Goal: Transaction & Acquisition: Purchase product/service

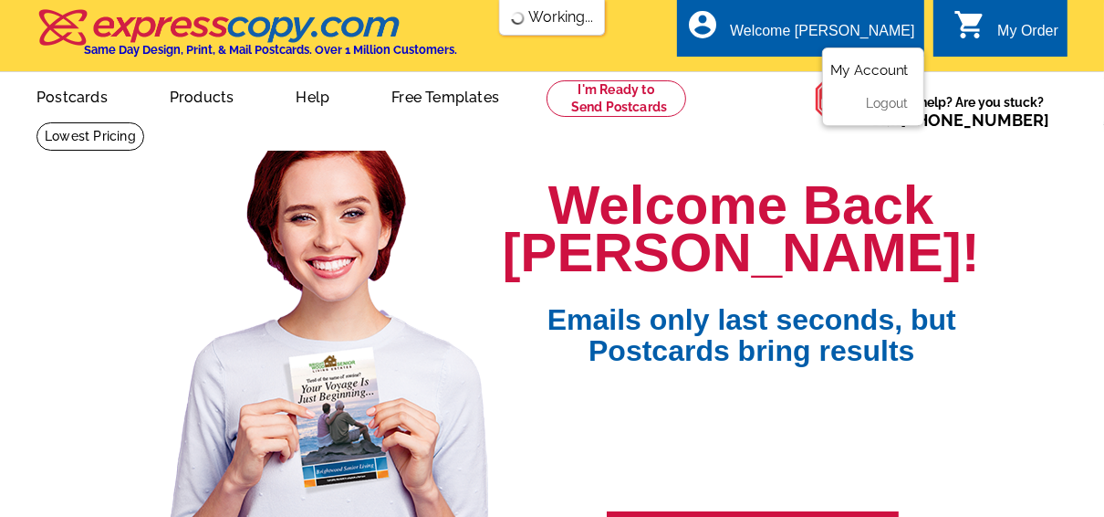
click at [880, 73] on link "My Account" at bounding box center [870, 70] width 78 height 16
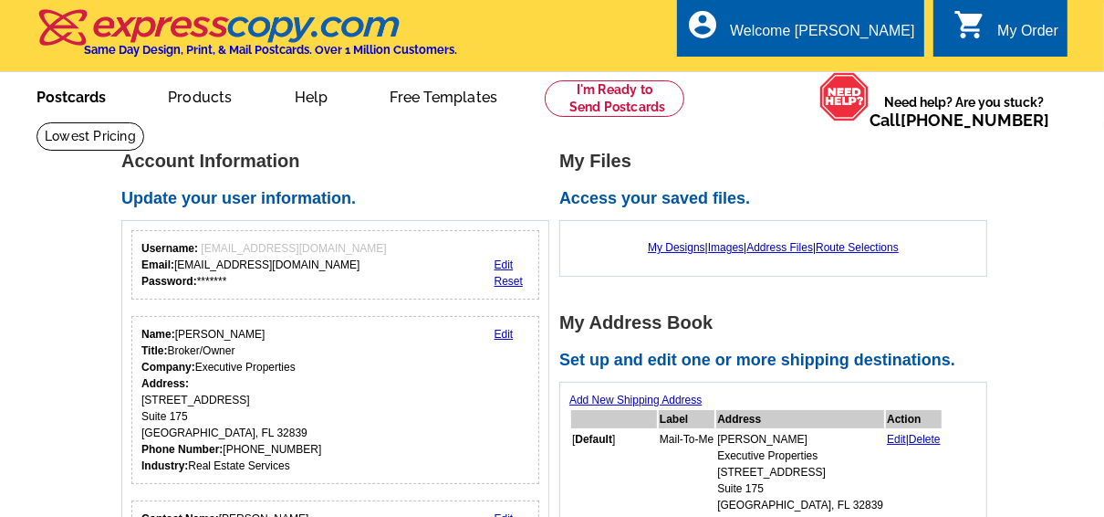
click at [76, 99] on link "Postcards" at bounding box center [71, 95] width 128 height 43
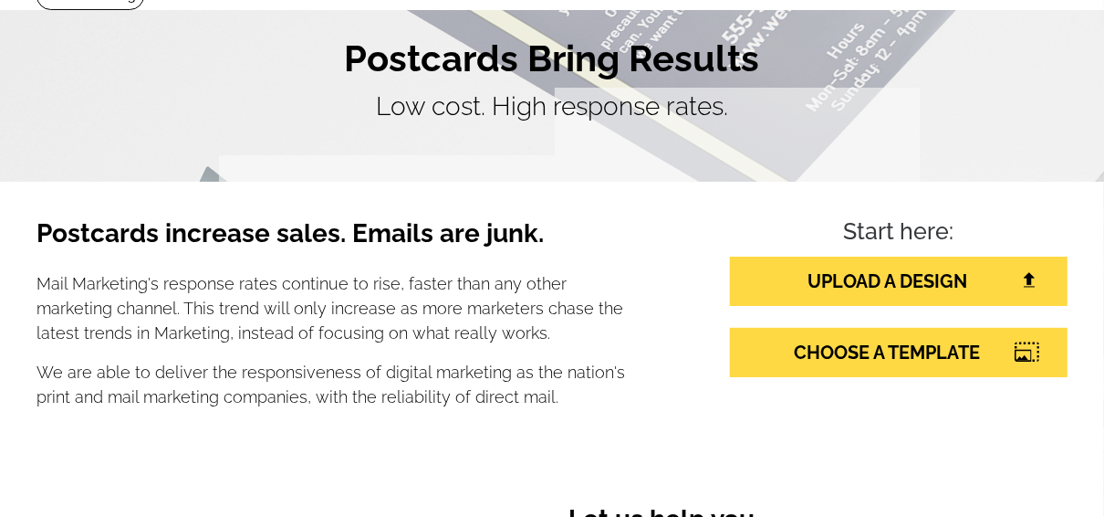
scroll to position [219, 0]
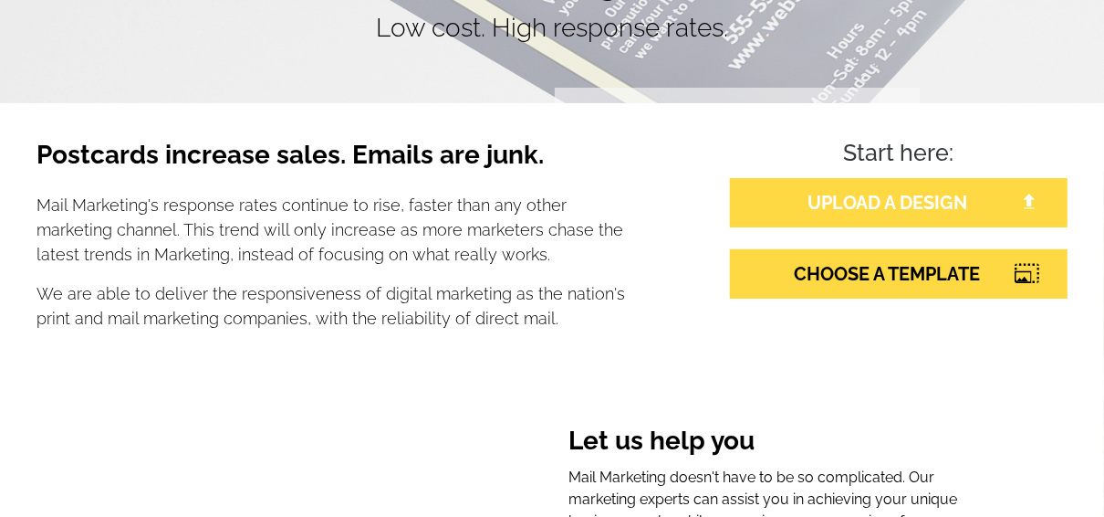
click at [873, 203] on link "UPLOAD A DESIGN" at bounding box center [899, 202] width 338 height 49
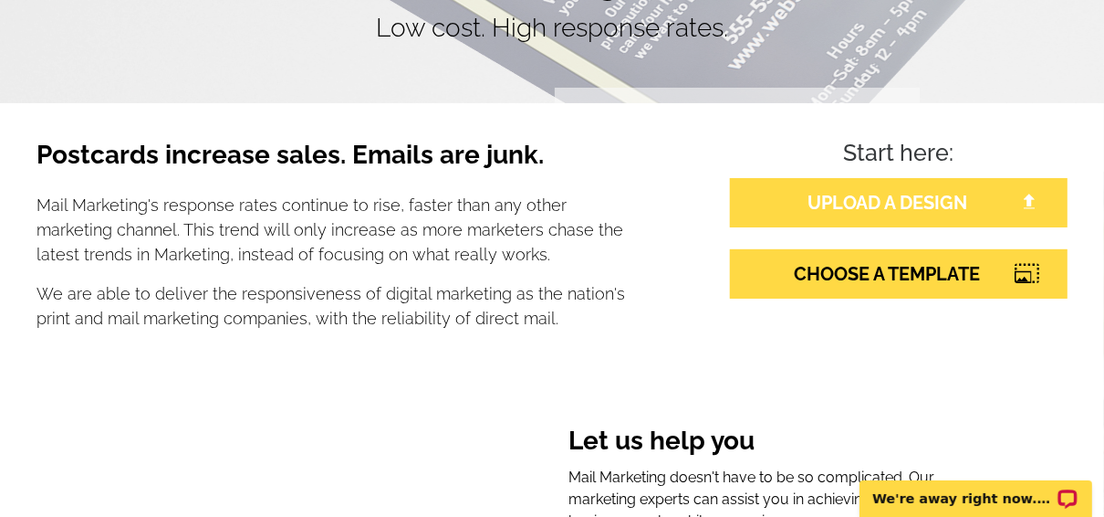
scroll to position [0, 0]
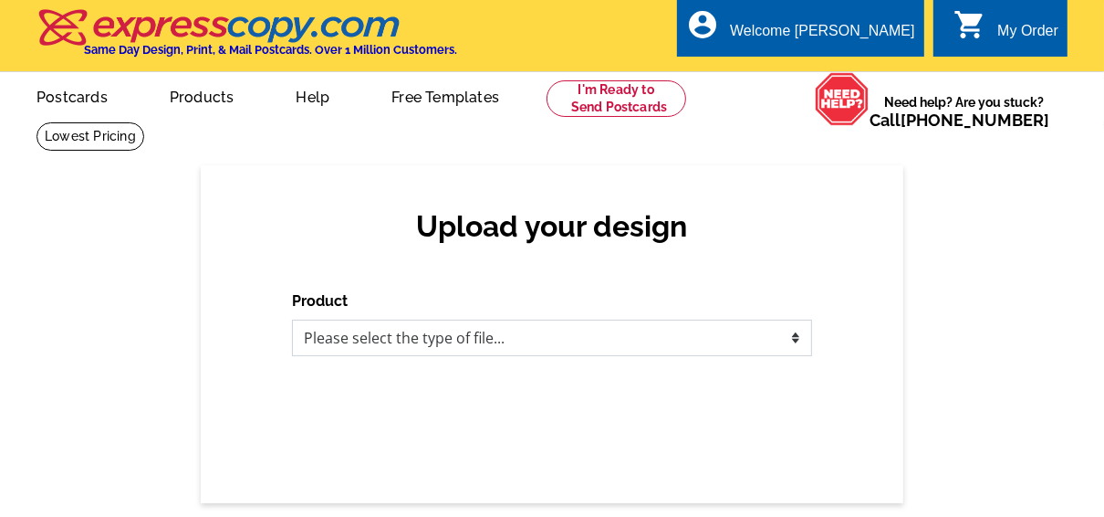
click at [434, 338] on select "Please select the type of file... Postcards Business Cards Letters and flyers G…" at bounding box center [552, 337] width 520 height 37
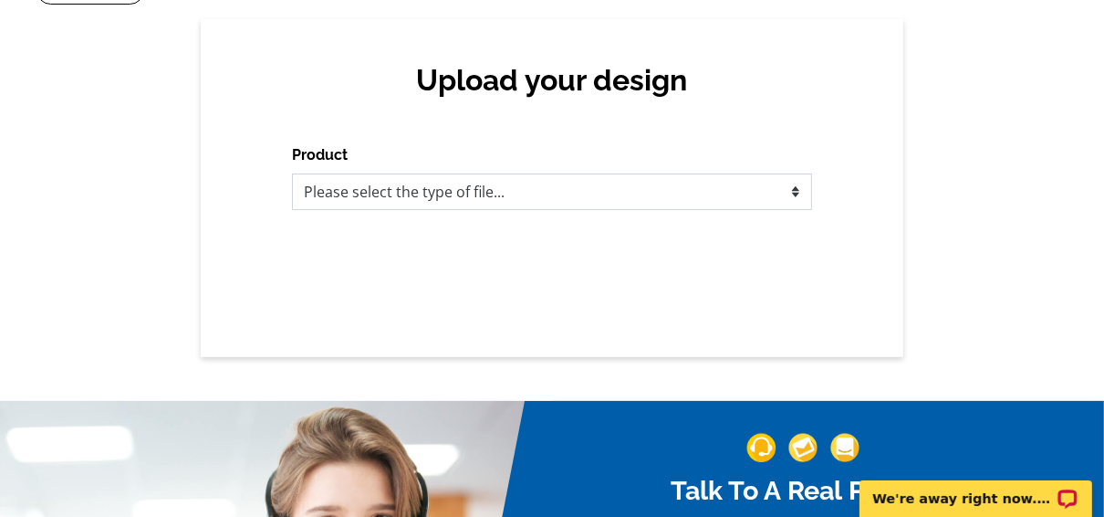
click at [442, 189] on select "Please select the type of file... Postcards Business Cards Letters and flyers G…" at bounding box center [552, 191] width 520 height 37
select select "1"
click at [292, 174] on select "Please select the type of file... Postcards Business Cards Letters and flyers G…" at bounding box center [552, 191] width 520 height 37
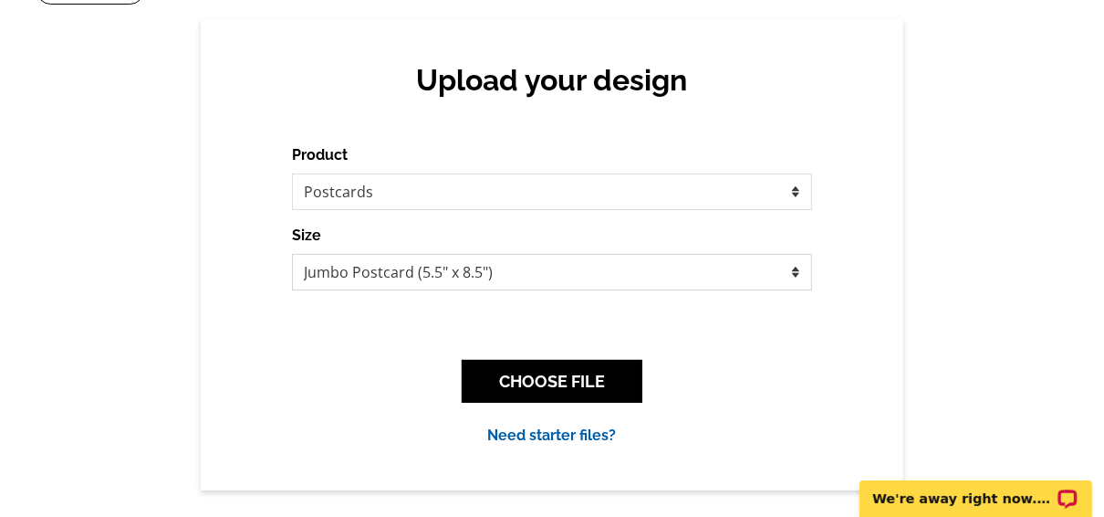
click at [431, 272] on select "Jumbo Postcard (5.5" x 8.5") Regular Postcard (4.25" x 5.6") Panoramic Postcard…" at bounding box center [552, 272] width 520 height 37
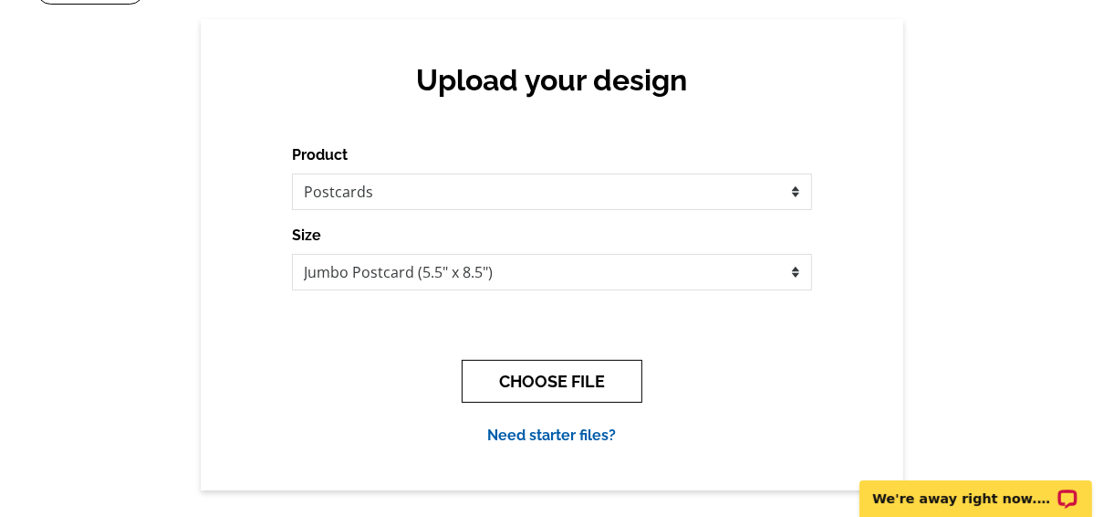
click at [601, 380] on button "CHOOSE FILE" at bounding box center [552, 381] width 181 height 43
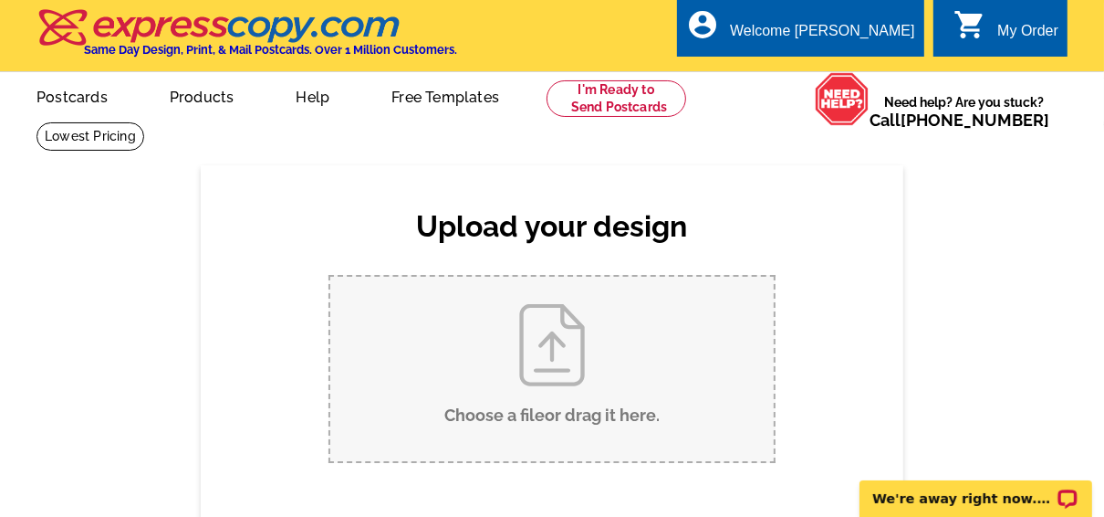
click at [549, 334] on input "Choose a file or drag it here ." at bounding box center [552, 369] width 444 height 184
type input "C:\fakepath\Option 2 - I Have a Buyer Interested in Your Home-1.pdf"
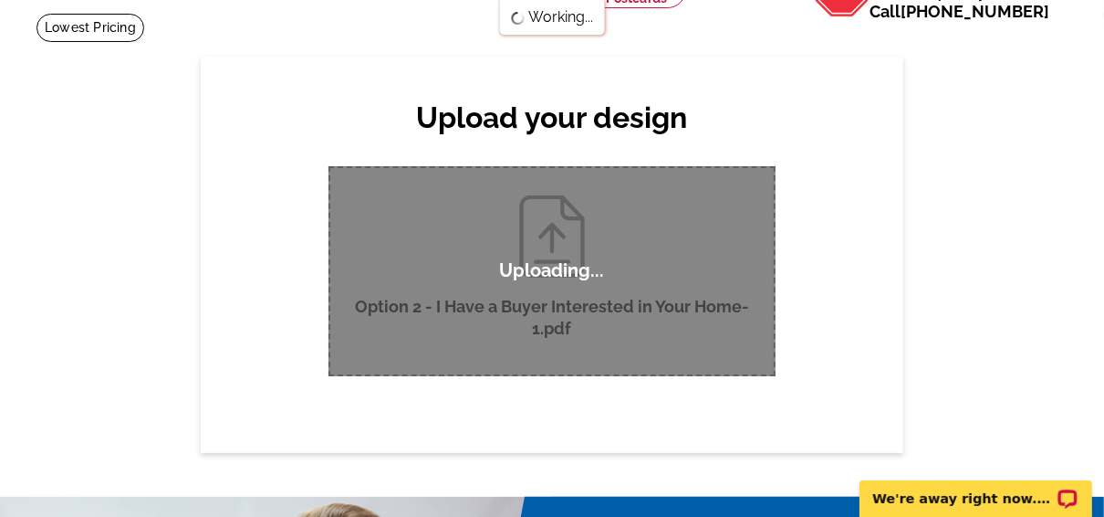
scroll to position [73, 0]
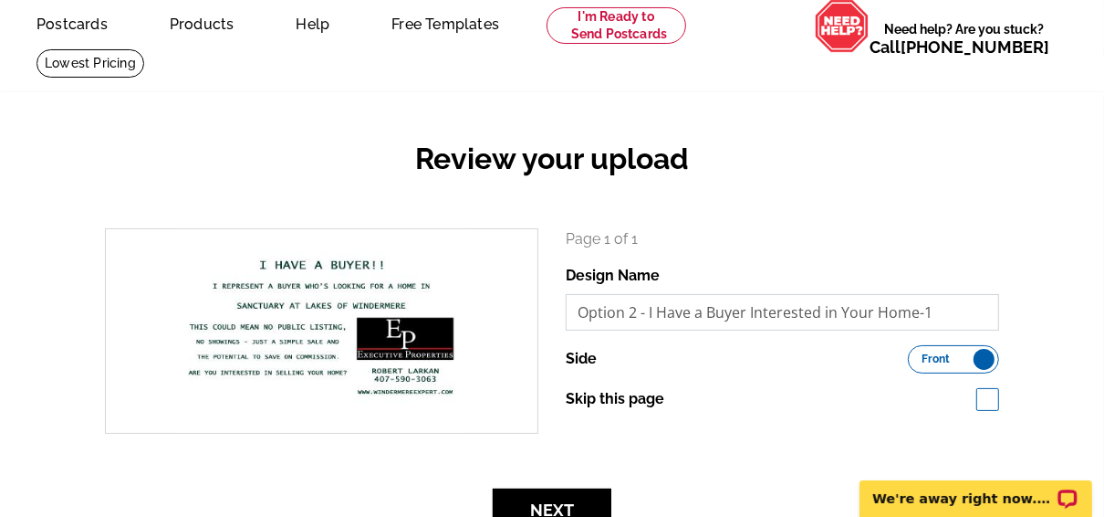
click at [743, 319] on input "Option 2 - I Have a Buyer Interested in Your Home-1" at bounding box center [783, 312] width 434 height 37
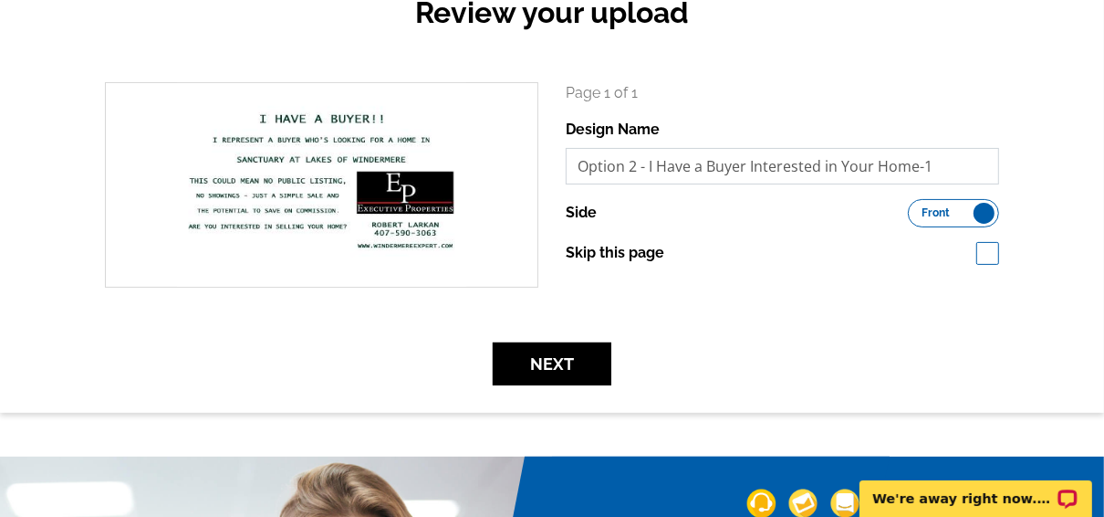
scroll to position [146, 0]
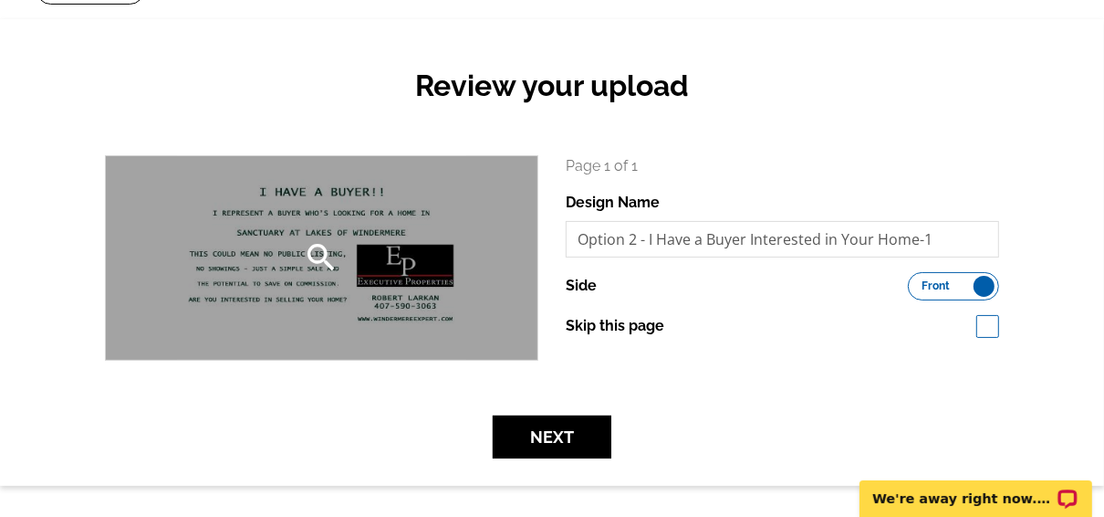
click at [318, 253] on icon "search" at bounding box center [322, 257] width 37 height 37
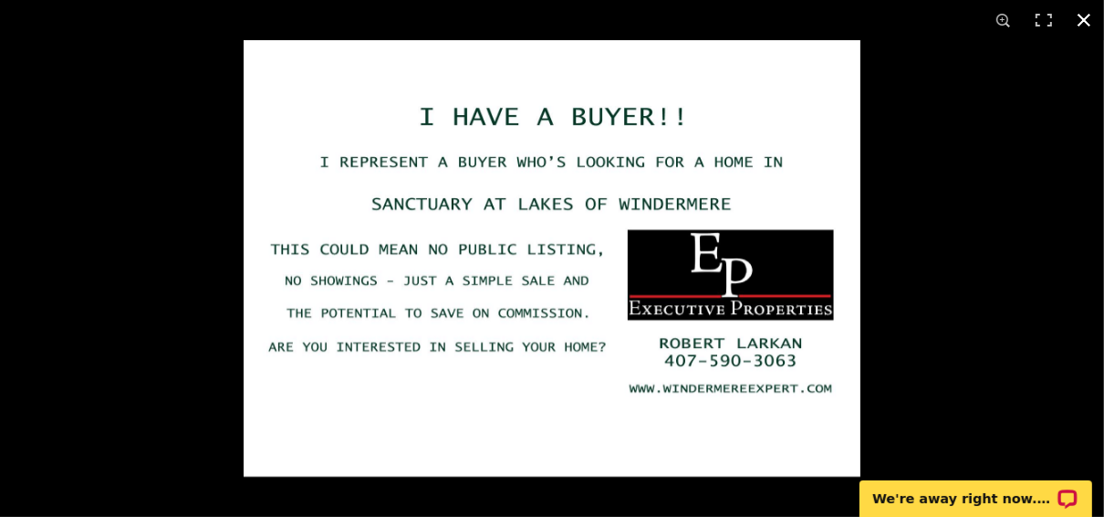
click at [1087, 16] on button at bounding box center [1084, 20] width 40 height 40
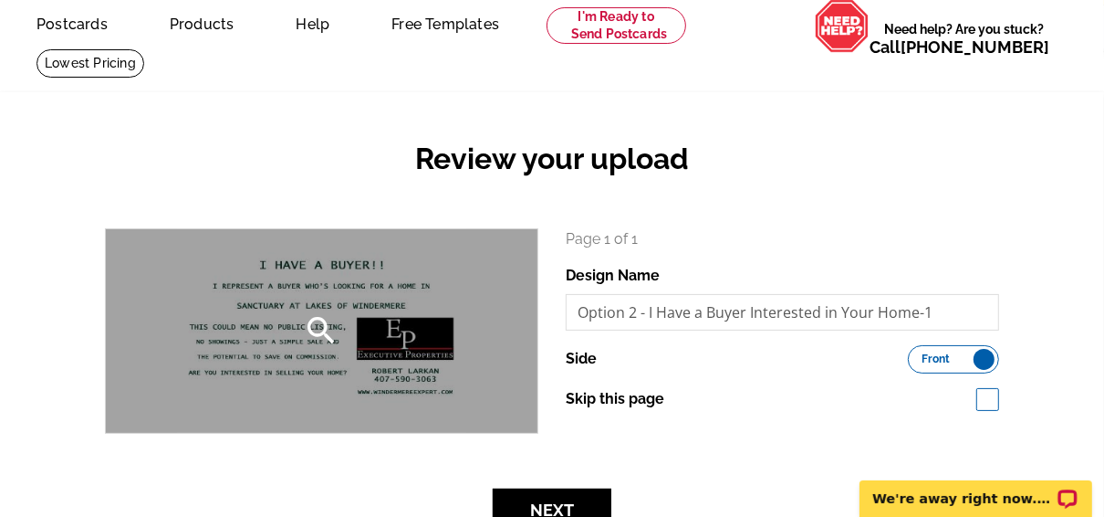
scroll to position [146, 0]
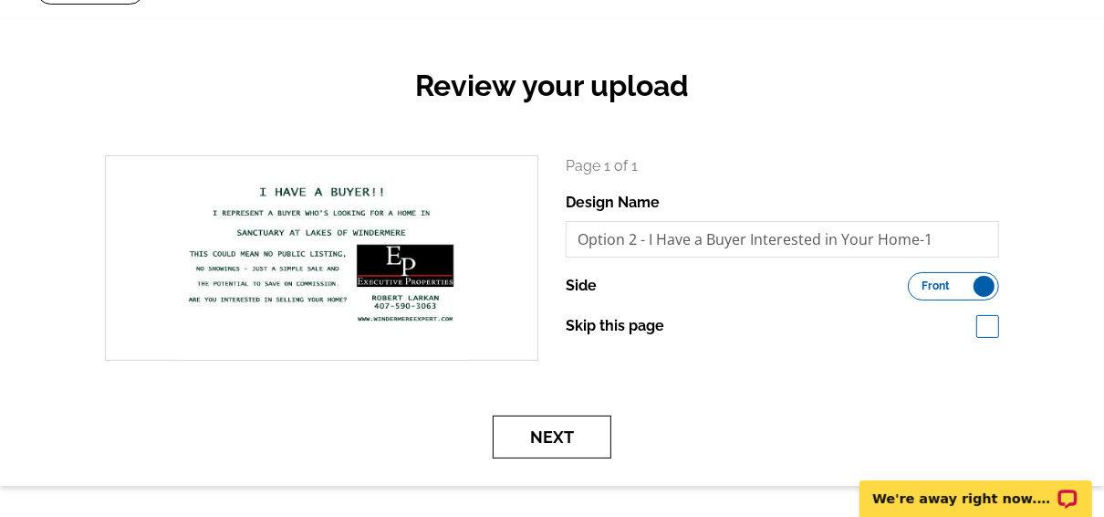
click at [551, 431] on button "Next" at bounding box center [552, 436] width 119 height 43
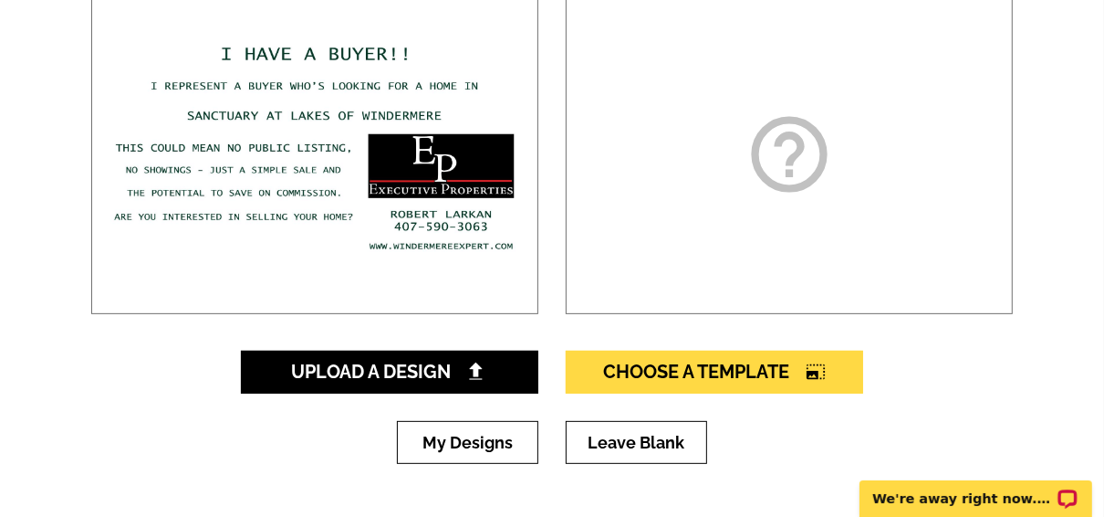
scroll to position [365, 0]
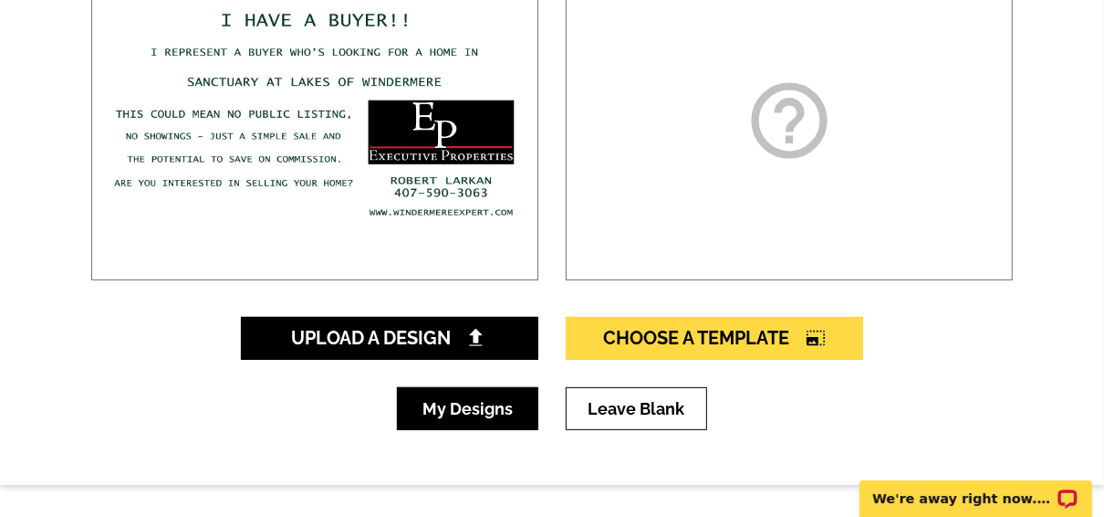
click at [496, 401] on link "My Designs" at bounding box center [467, 408] width 141 height 43
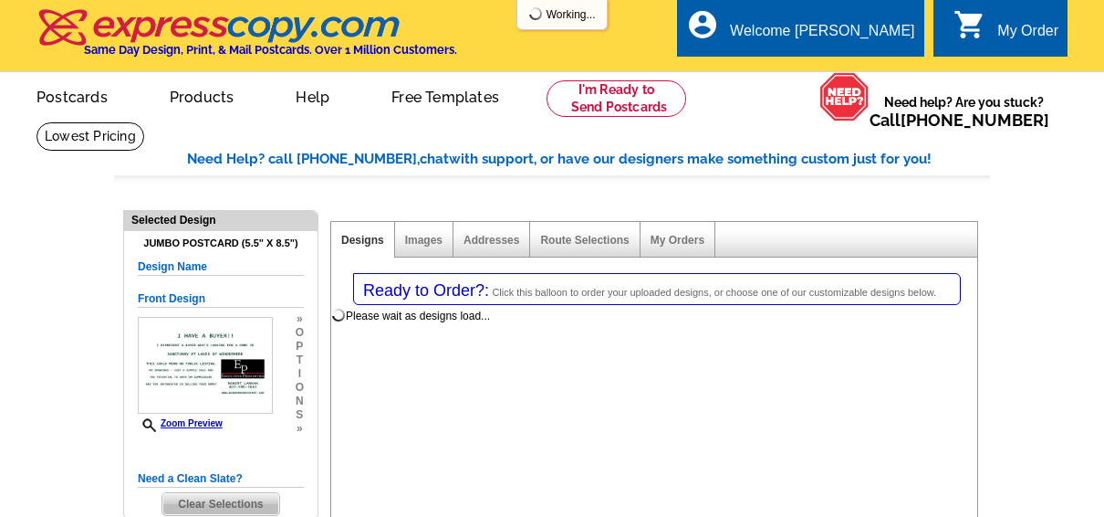
select select "1"
select select "2"
select select "back"
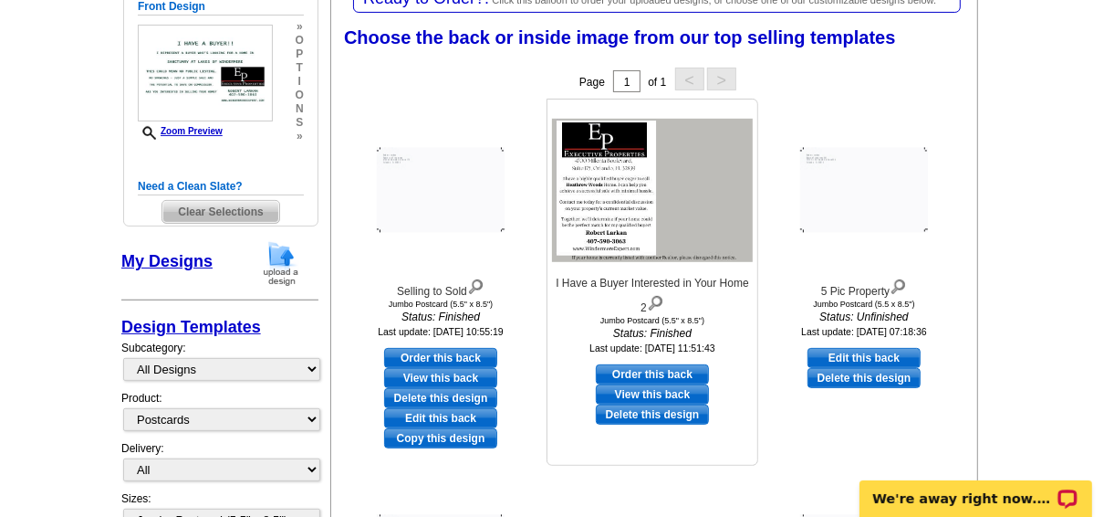
click at [626, 204] on img at bounding box center [652, 190] width 201 height 142
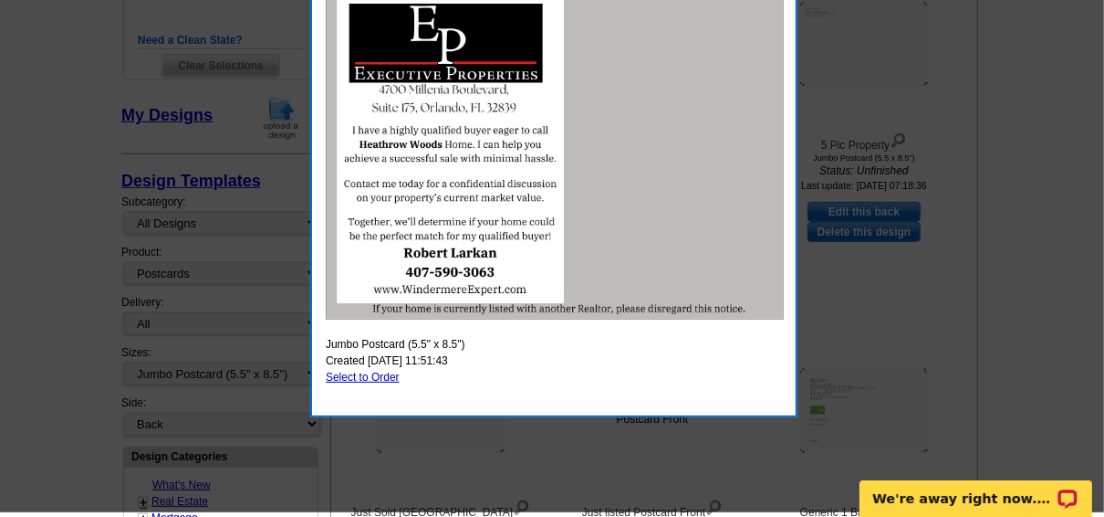
scroll to position [365, 0]
